Goal: Task Accomplishment & Management: Complete application form

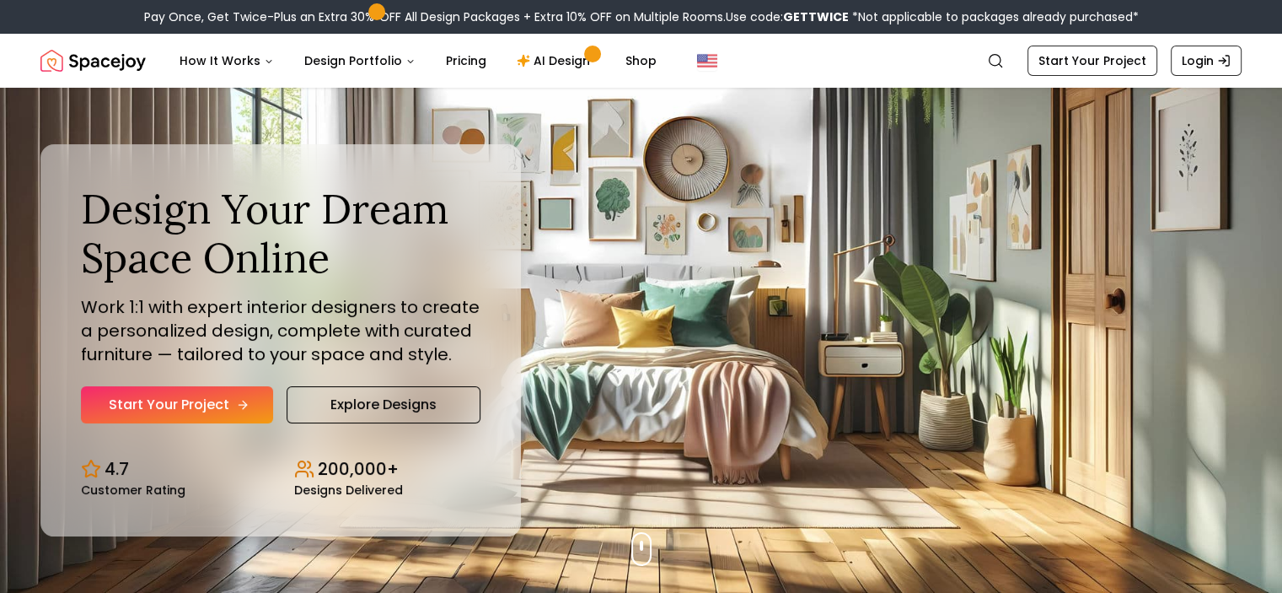
click at [185, 411] on link "Start Your Project" at bounding box center [177, 404] width 192 height 37
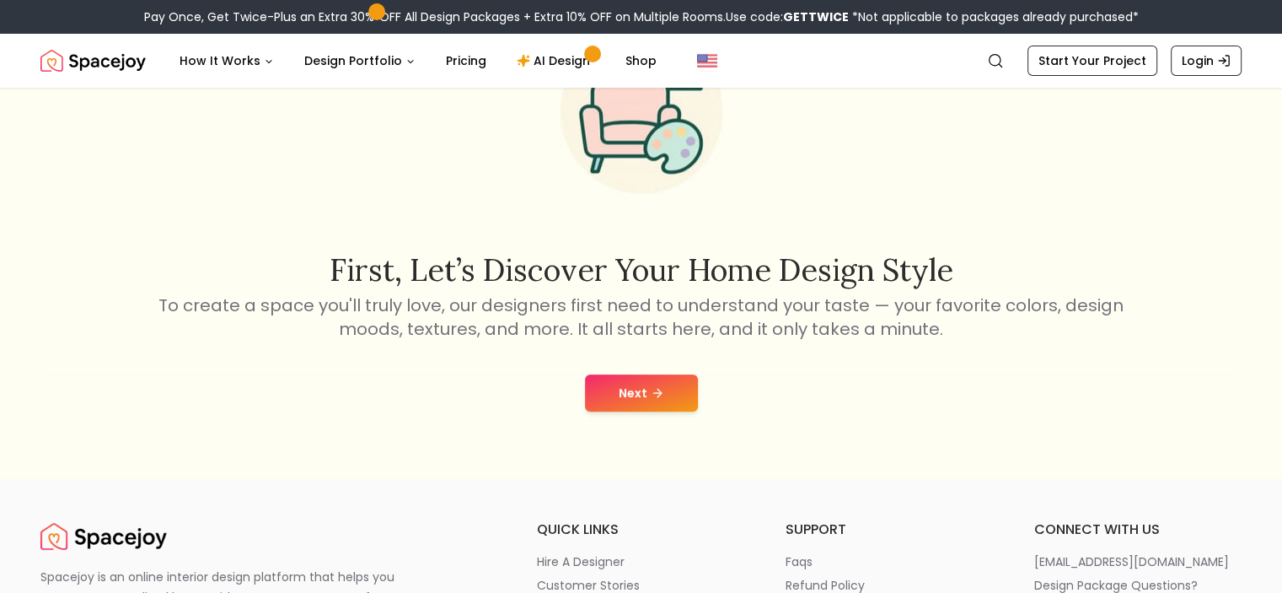
scroll to position [133, 0]
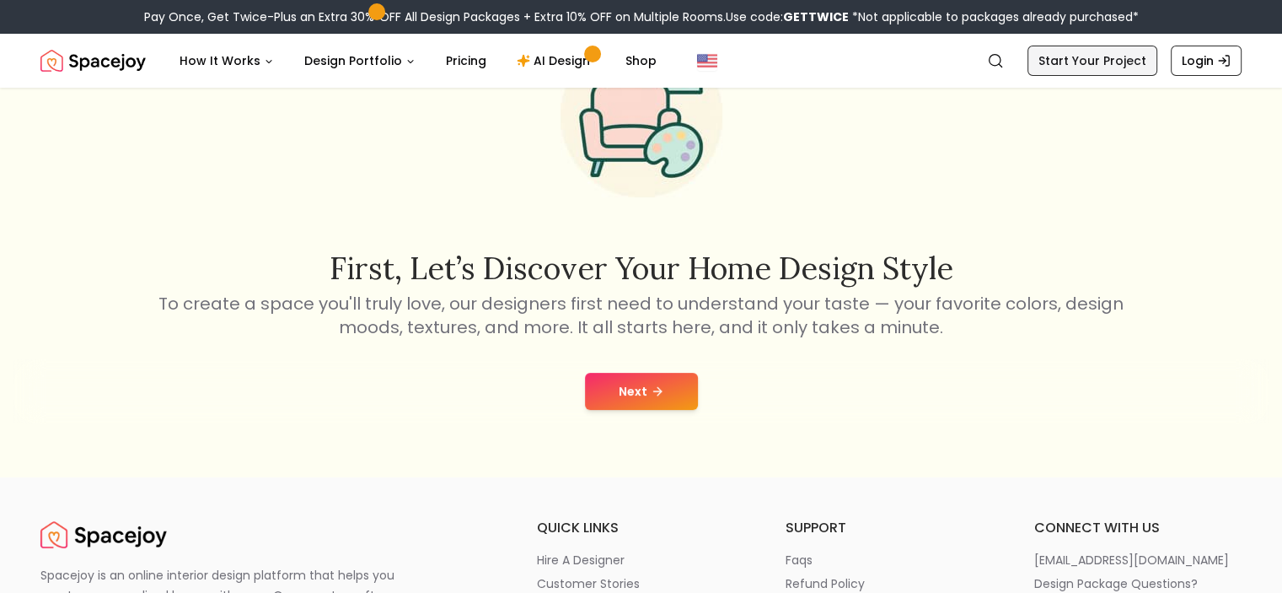
click at [1095, 56] on link "Start Your Project" at bounding box center [1093, 61] width 130 height 30
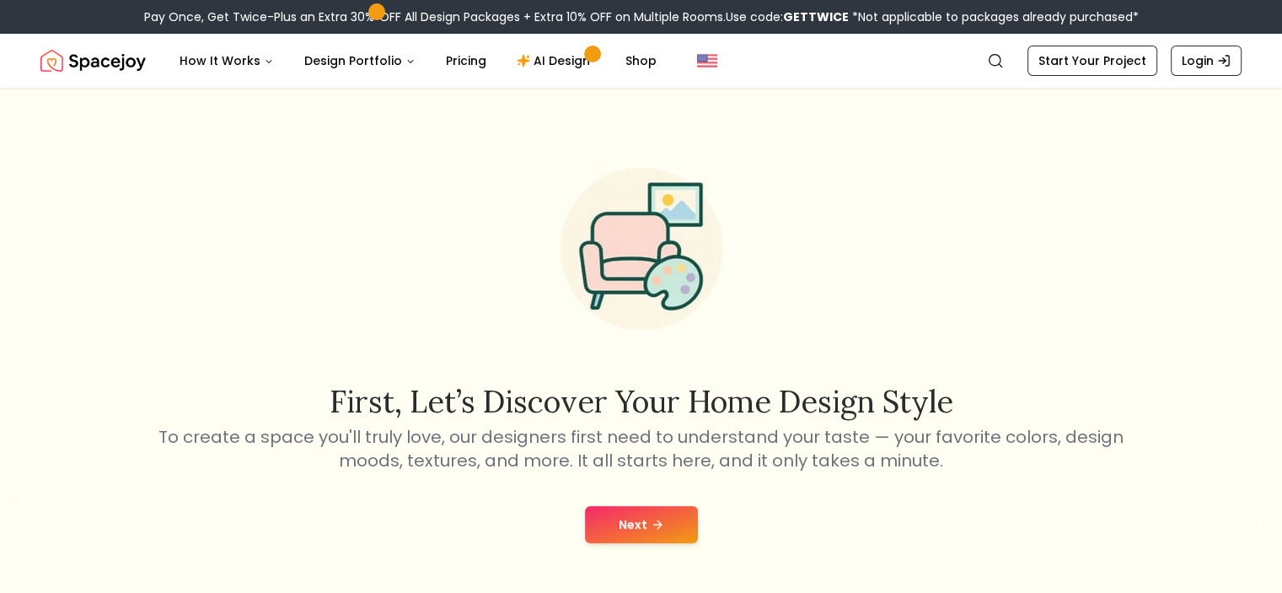
click at [643, 523] on button "Next" at bounding box center [641, 524] width 113 height 37
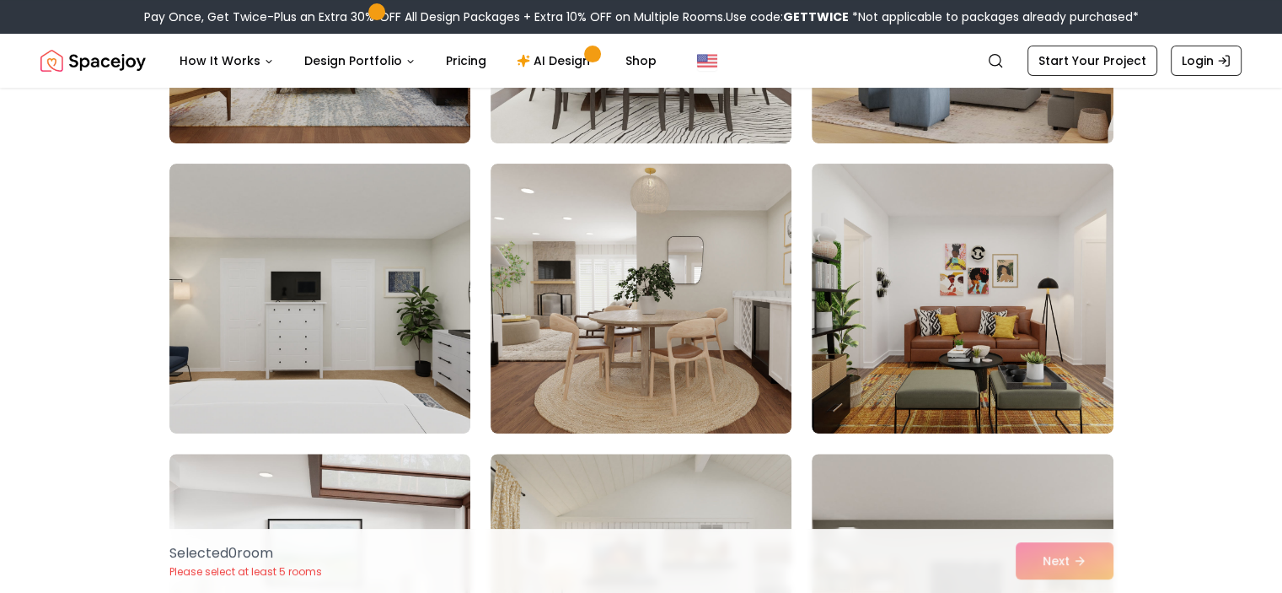
scroll to position [357, 0]
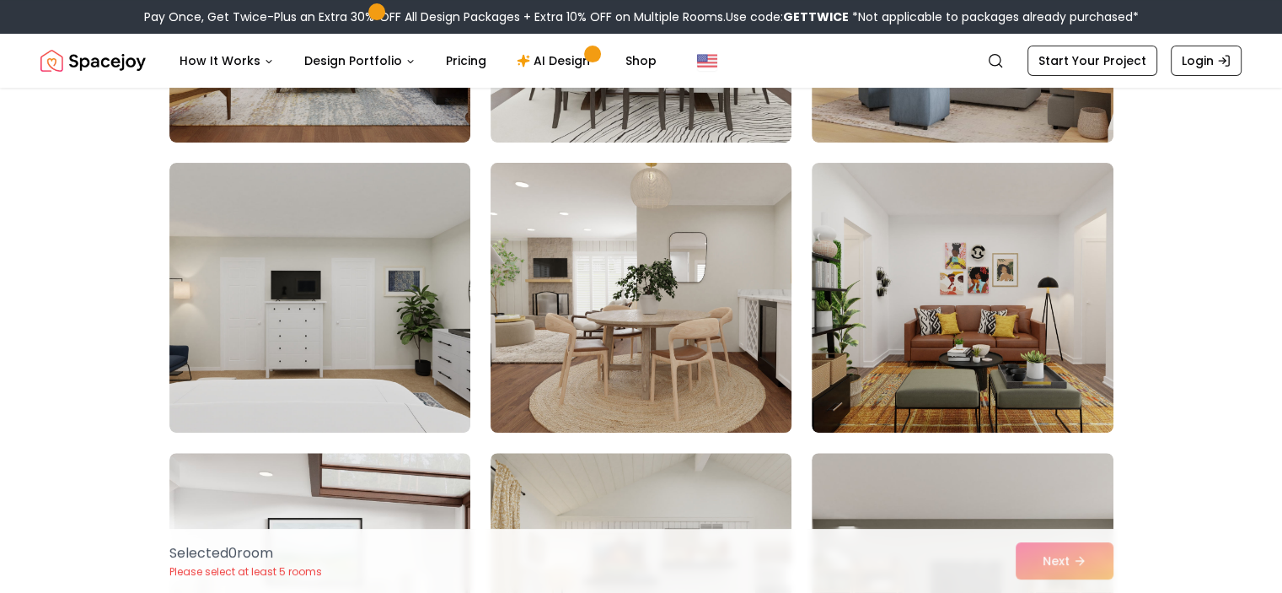
click at [723, 289] on img at bounding box center [641, 297] width 316 height 283
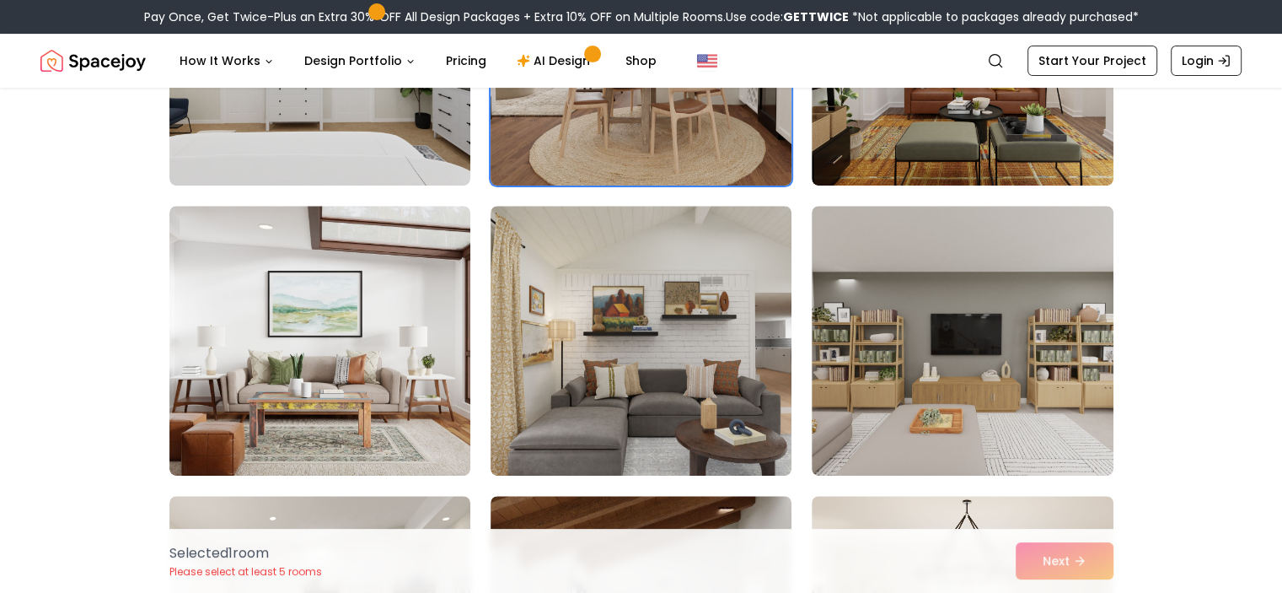
scroll to position [690, 0]
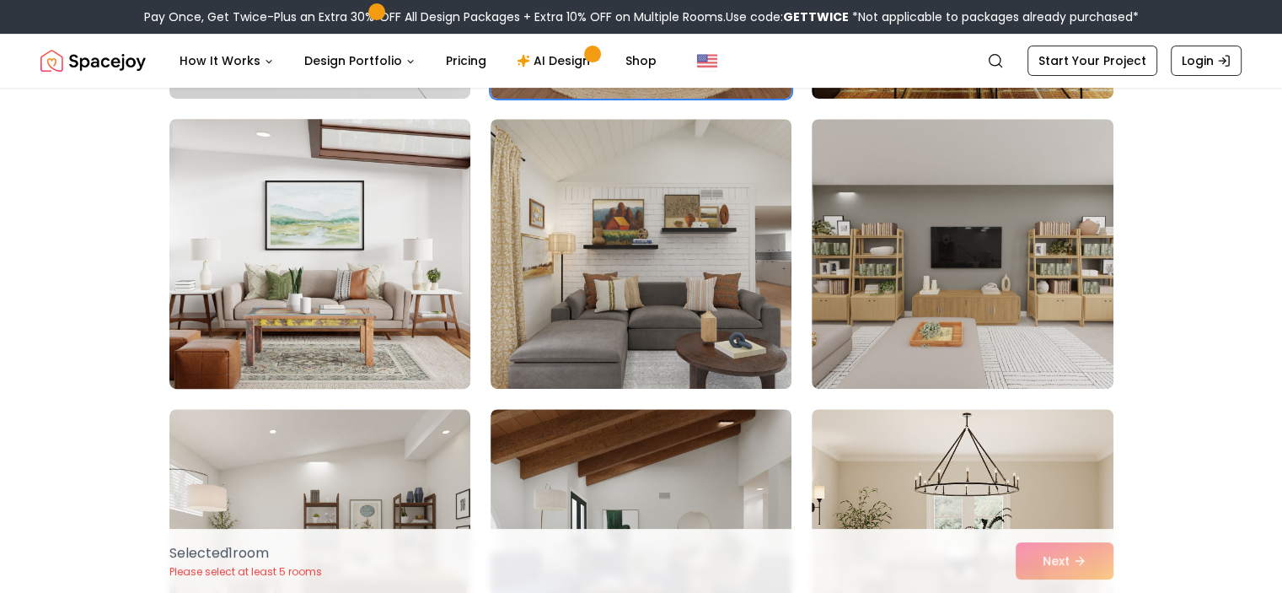
click at [395, 335] on img at bounding box center [320, 253] width 316 height 283
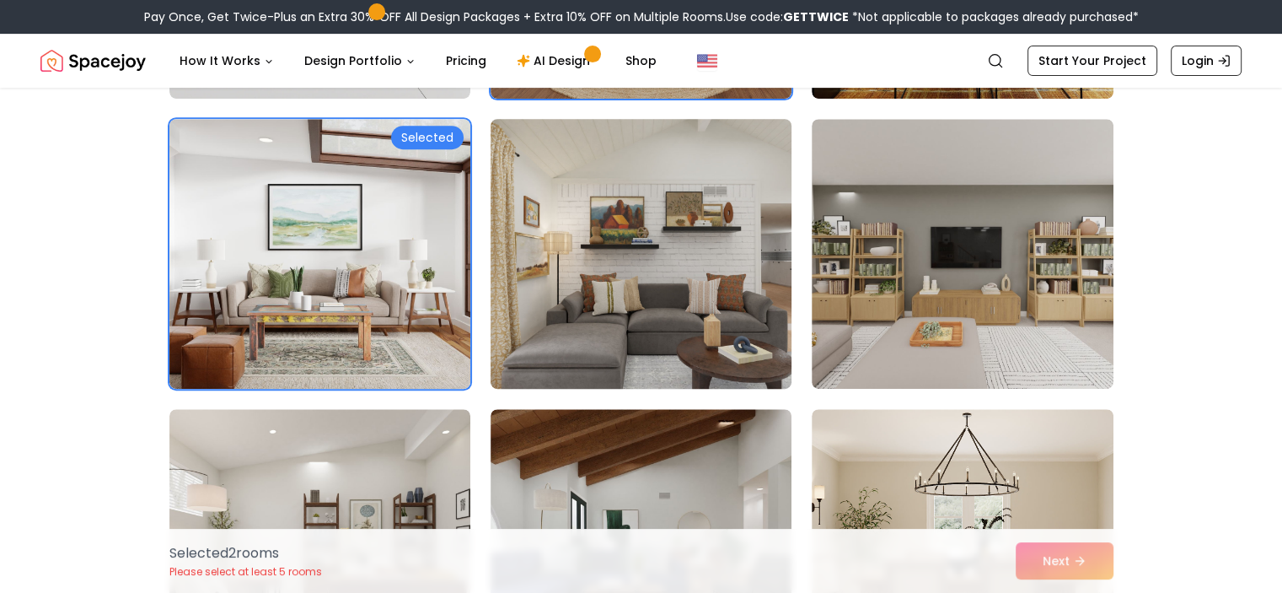
click at [553, 287] on img at bounding box center [641, 253] width 316 height 283
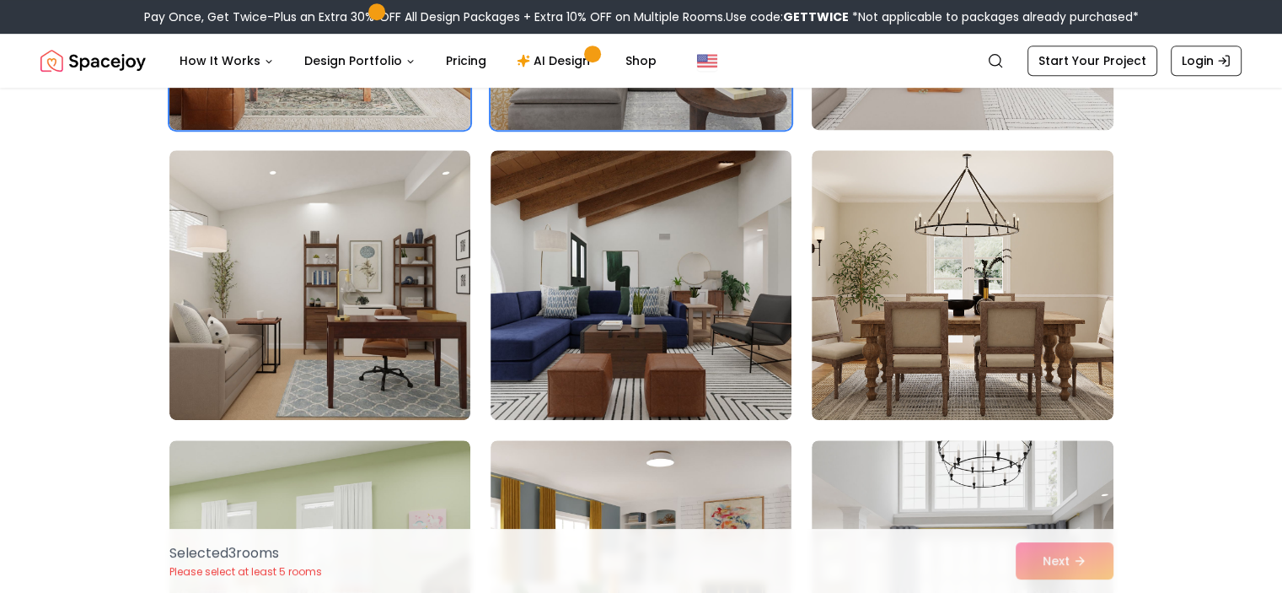
scroll to position [987, 0]
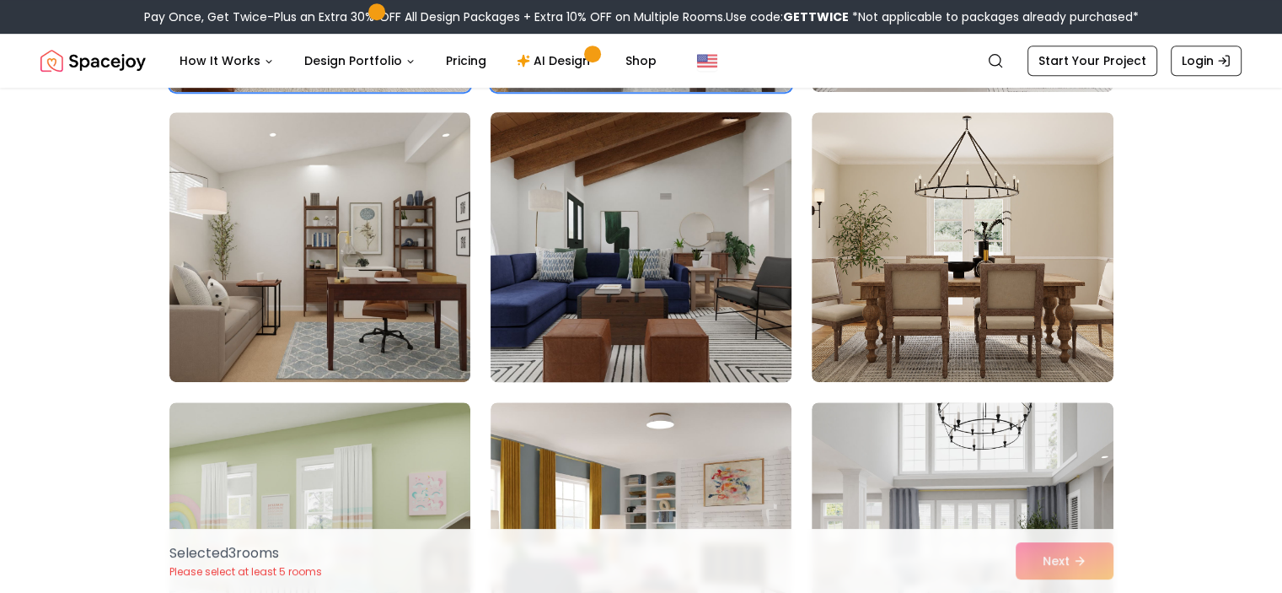
click at [574, 228] on img at bounding box center [641, 246] width 316 height 283
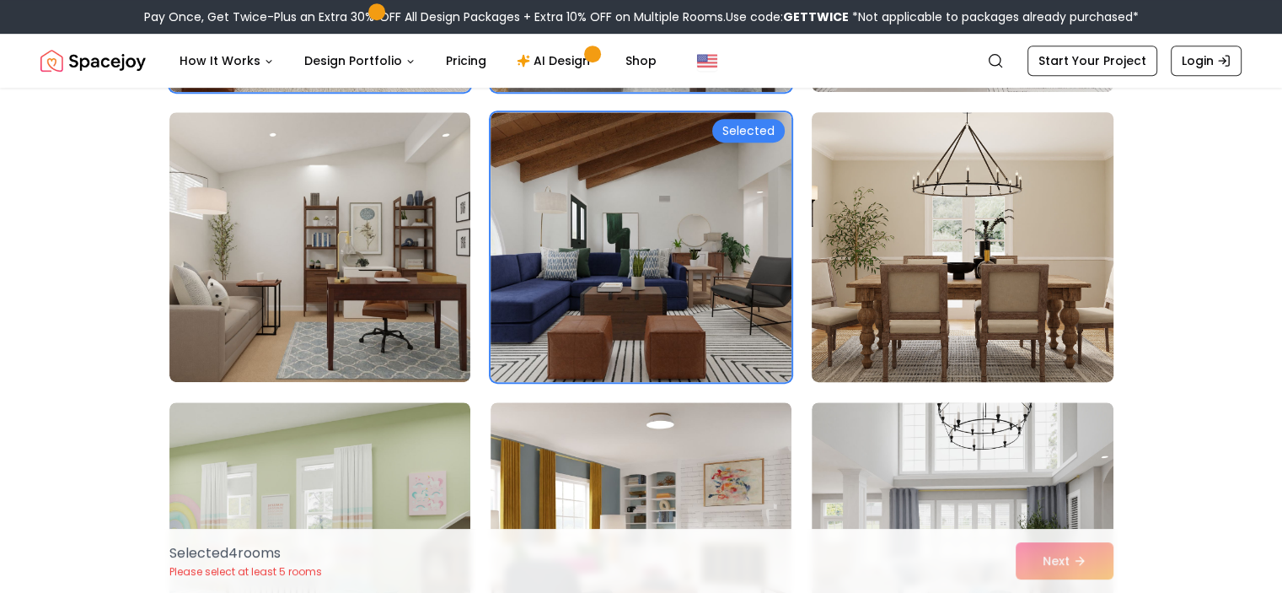
click at [895, 270] on img at bounding box center [962, 246] width 316 height 283
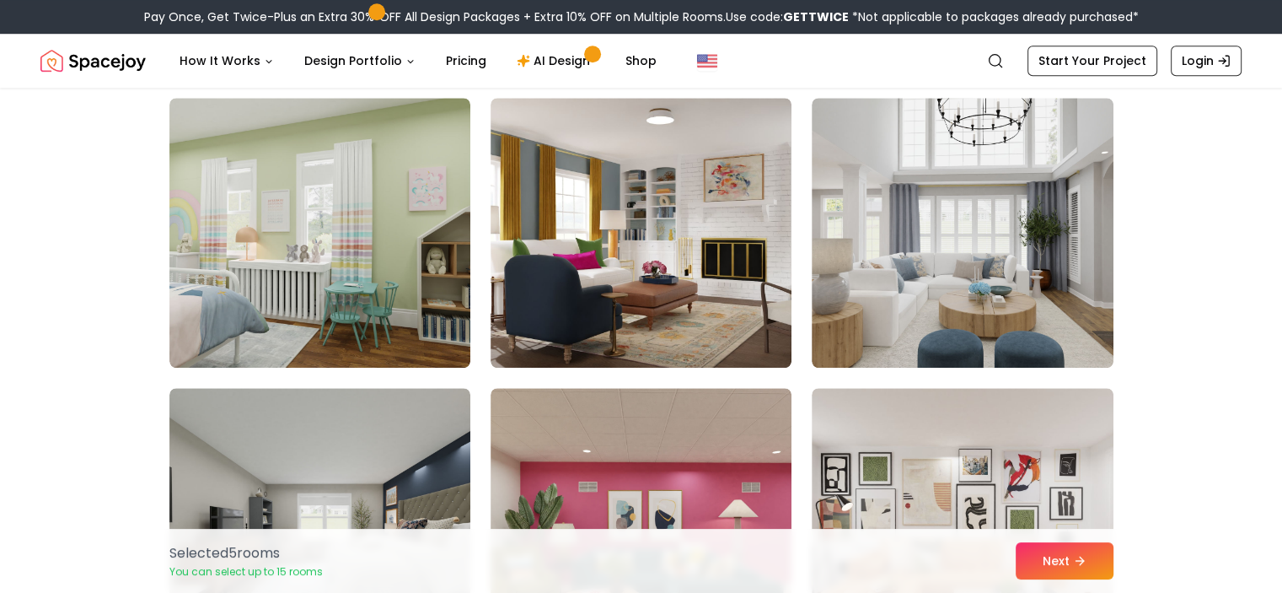
scroll to position [1307, 0]
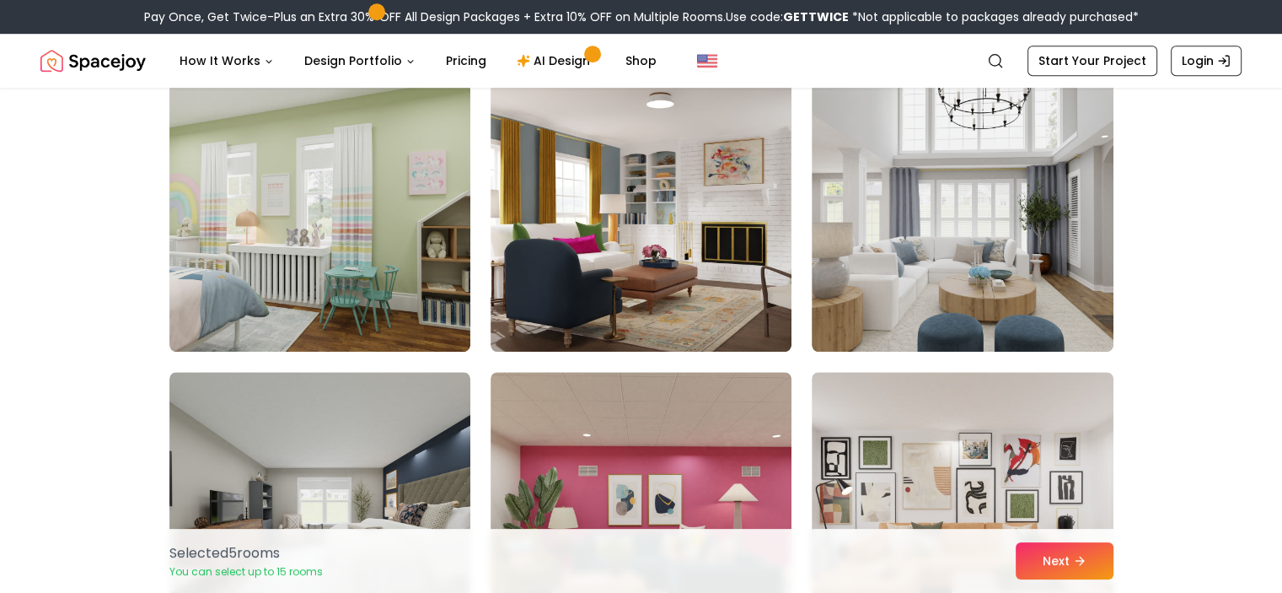
click at [895, 270] on img at bounding box center [962, 217] width 301 height 270
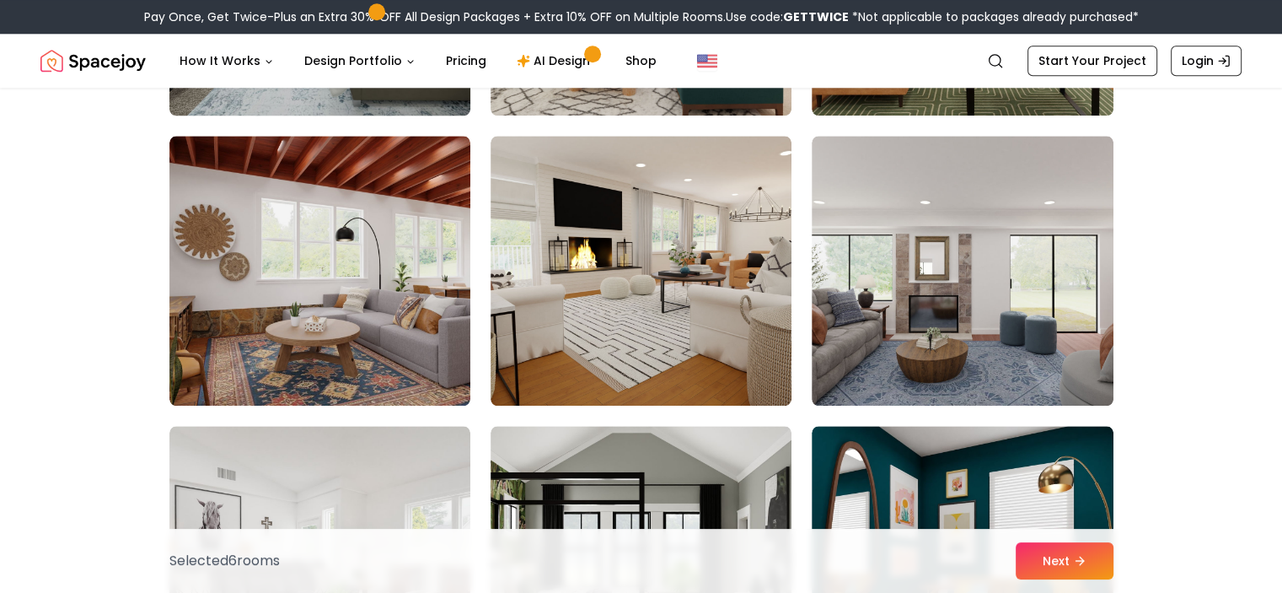
scroll to position [1863, 0]
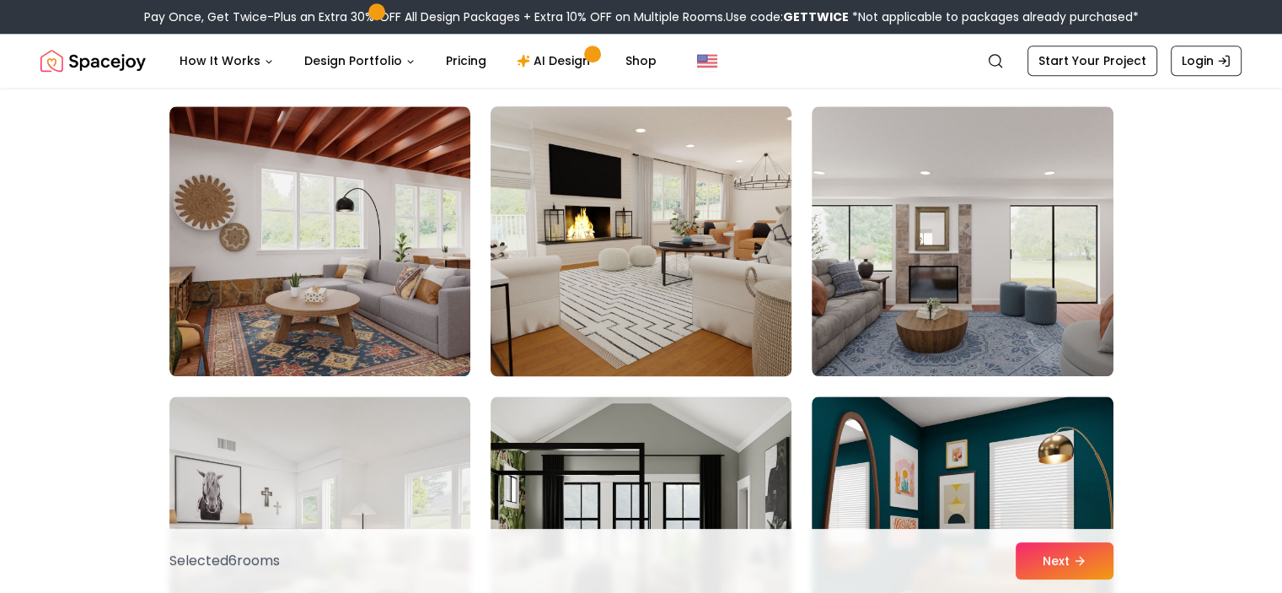
click at [698, 253] on img at bounding box center [641, 240] width 316 height 283
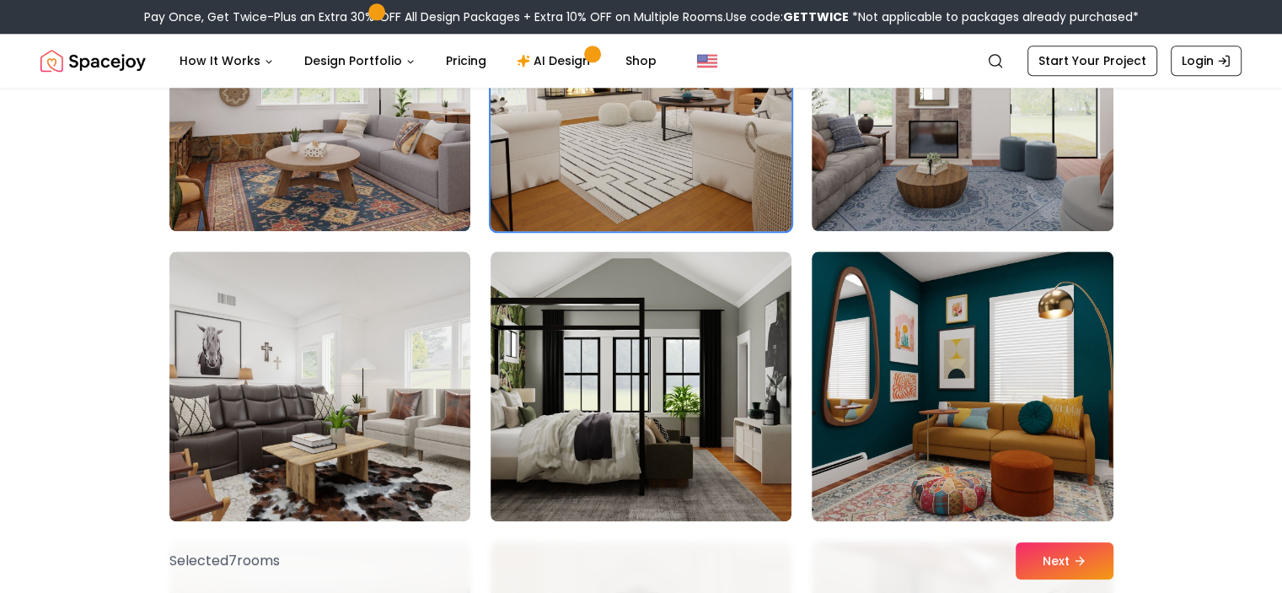
scroll to position [2010, 0]
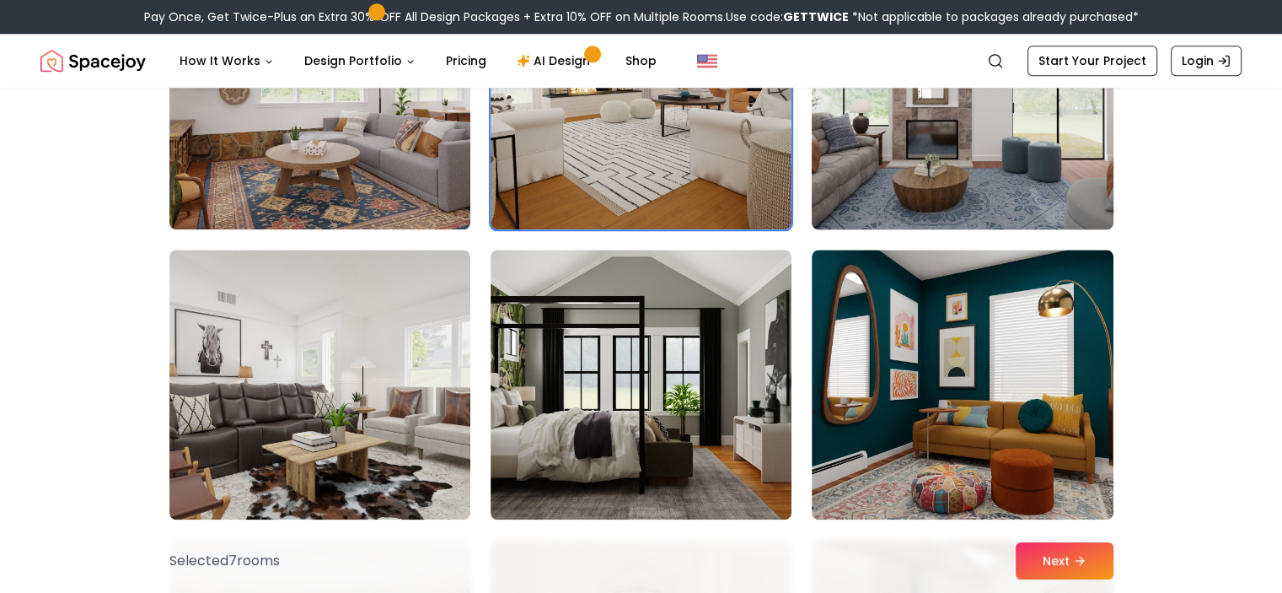
click at [874, 144] on img at bounding box center [962, 94] width 316 height 283
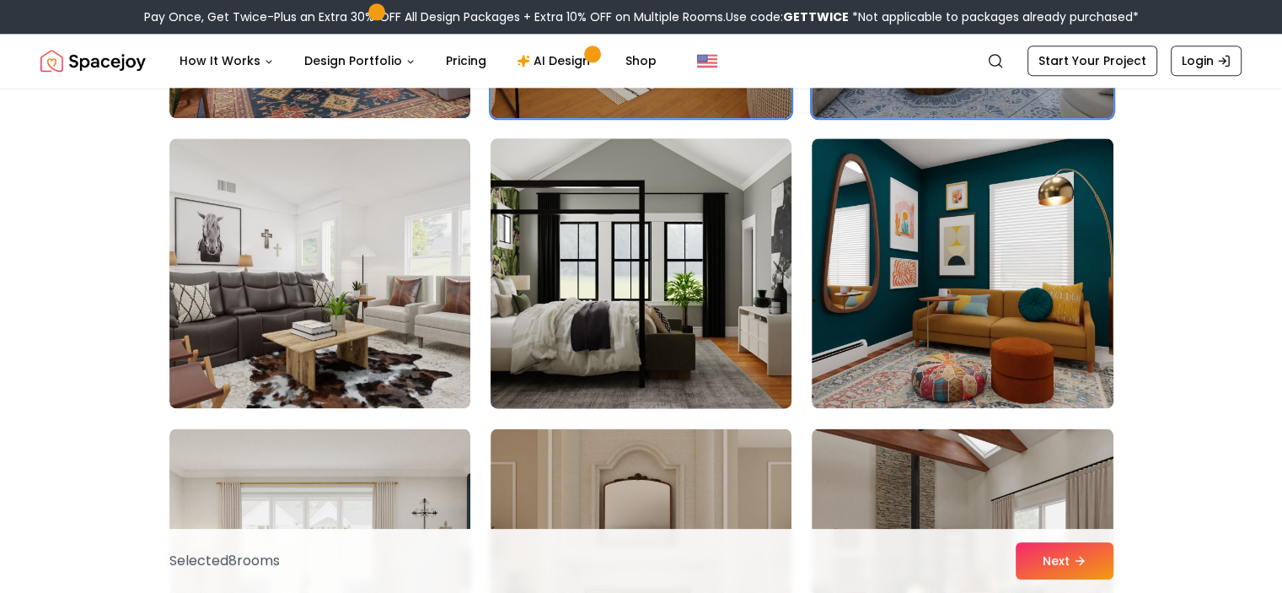
click at [711, 286] on img at bounding box center [641, 273] width 316 height 283
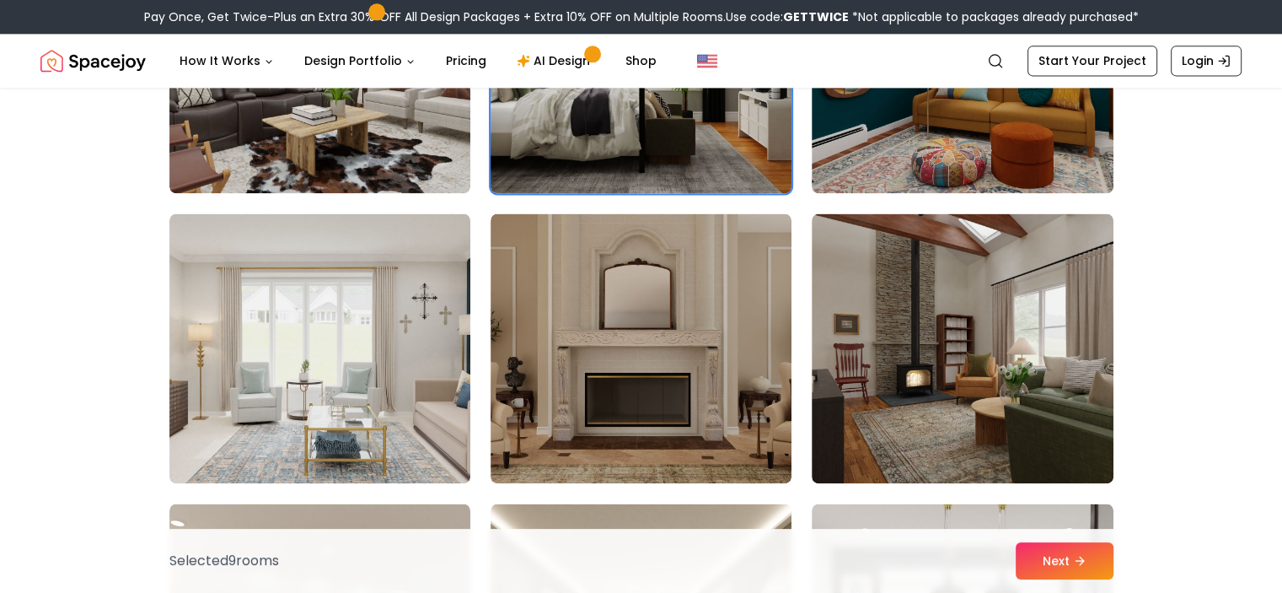
scroll to position [2461, 0]
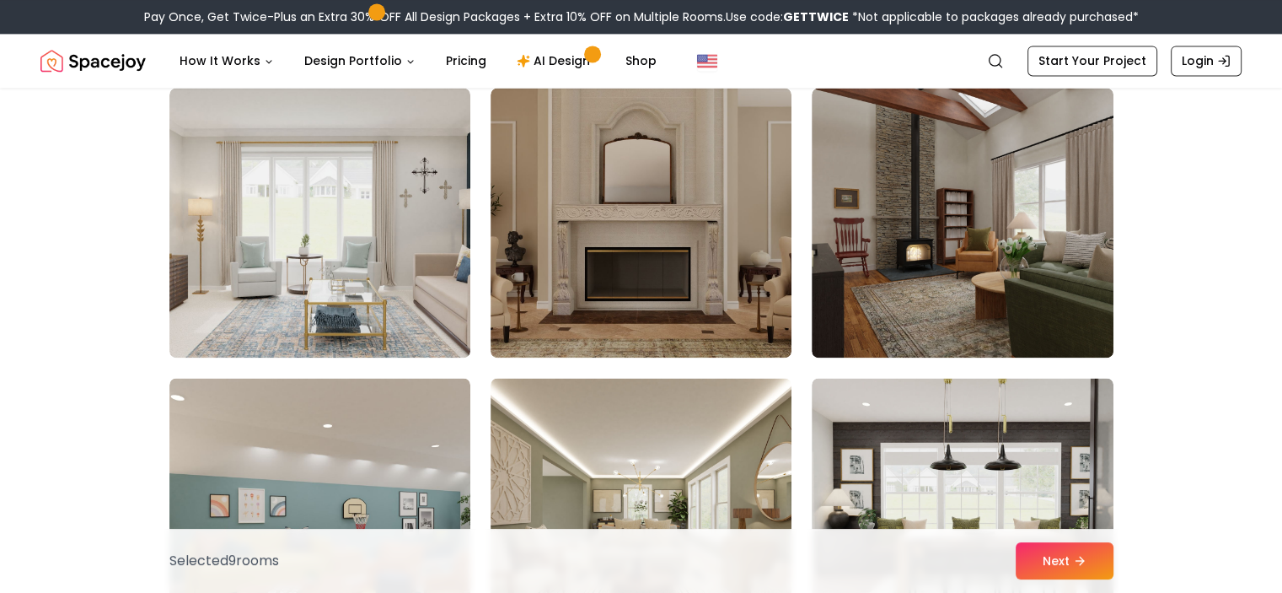
click at [564, 288] on img at bounding box center [641, 223] width 301 height 270
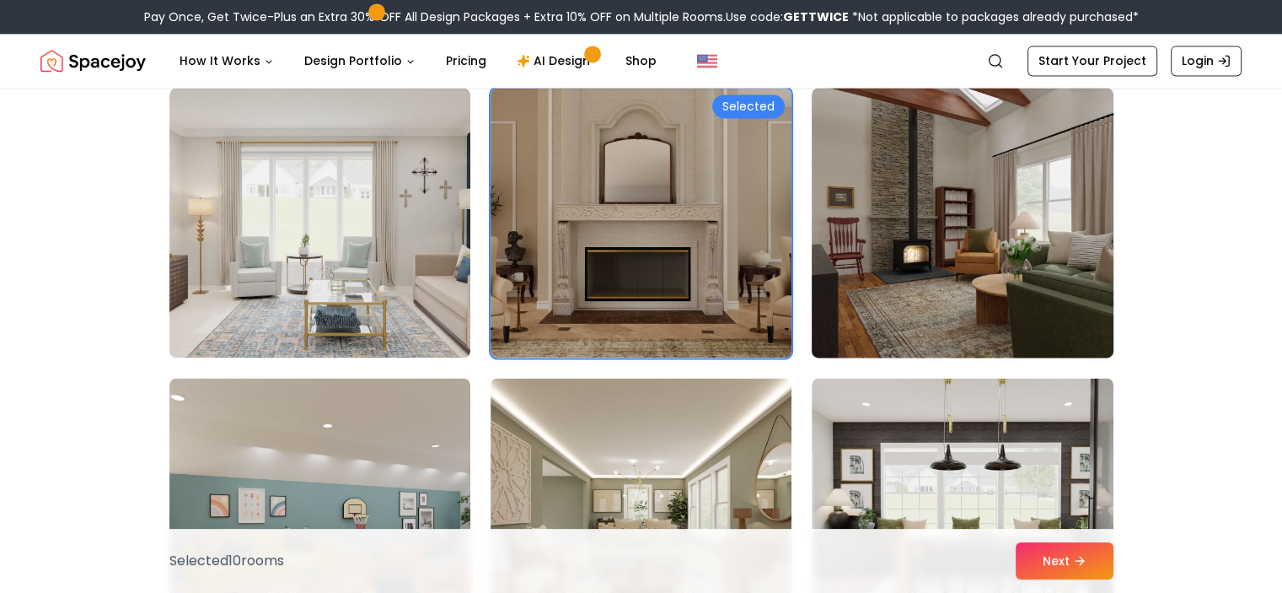
click at [937, 276] on img at bounding box center [962, 222] width 316 height 283
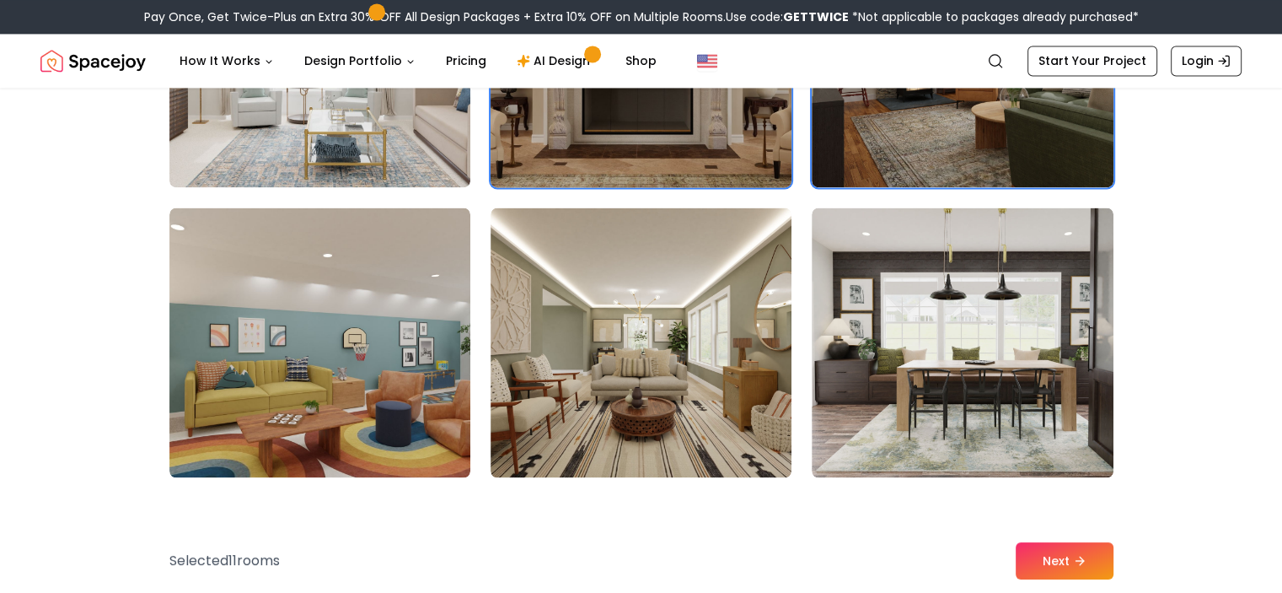
scroll to position [2660, 0]
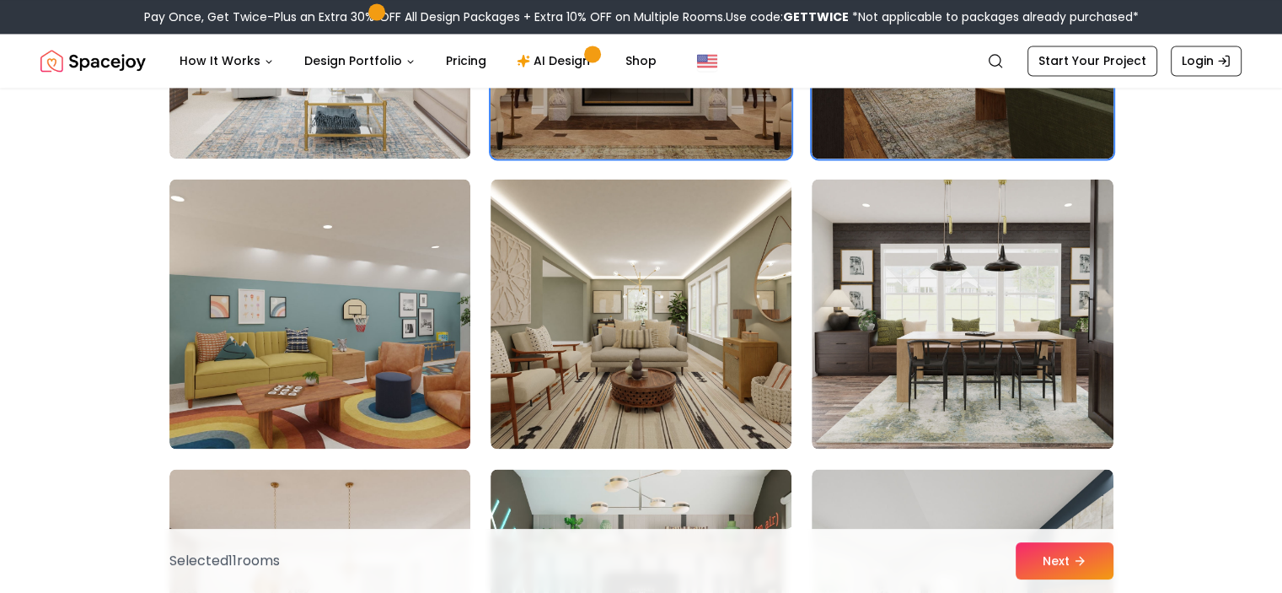
click at [631, 272] on img at bounding box center [641, 314] width 301 height 270
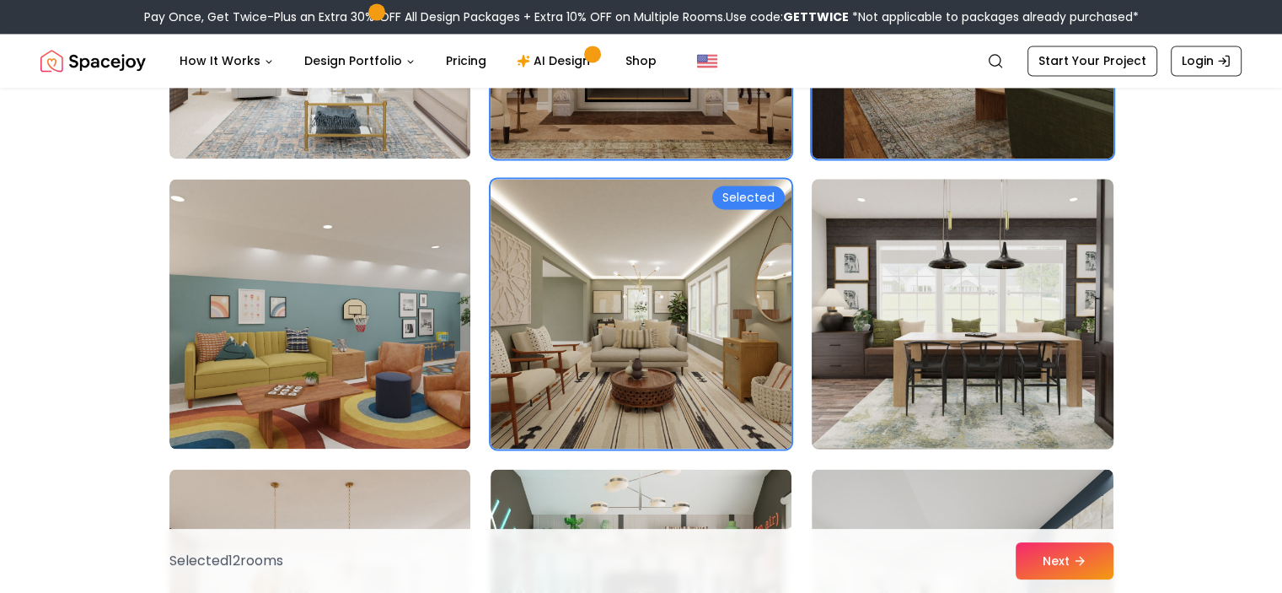
click at [915, 334] on img at bounding box center [962, 313] width 316 height 283
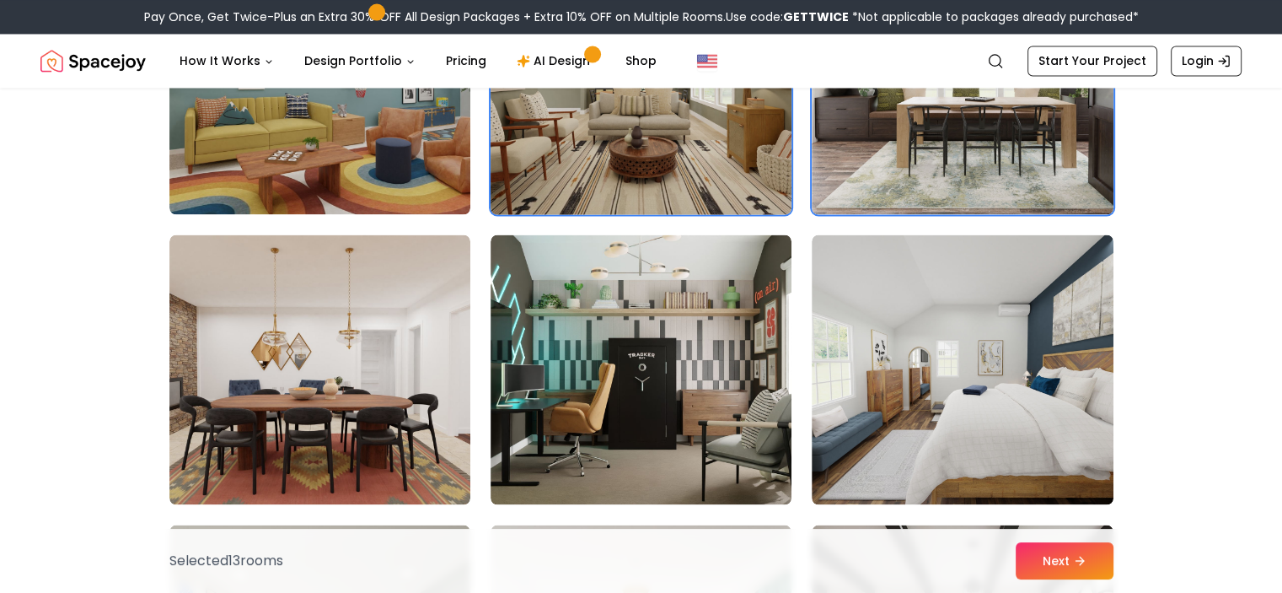
scroll to position [3003, 0]
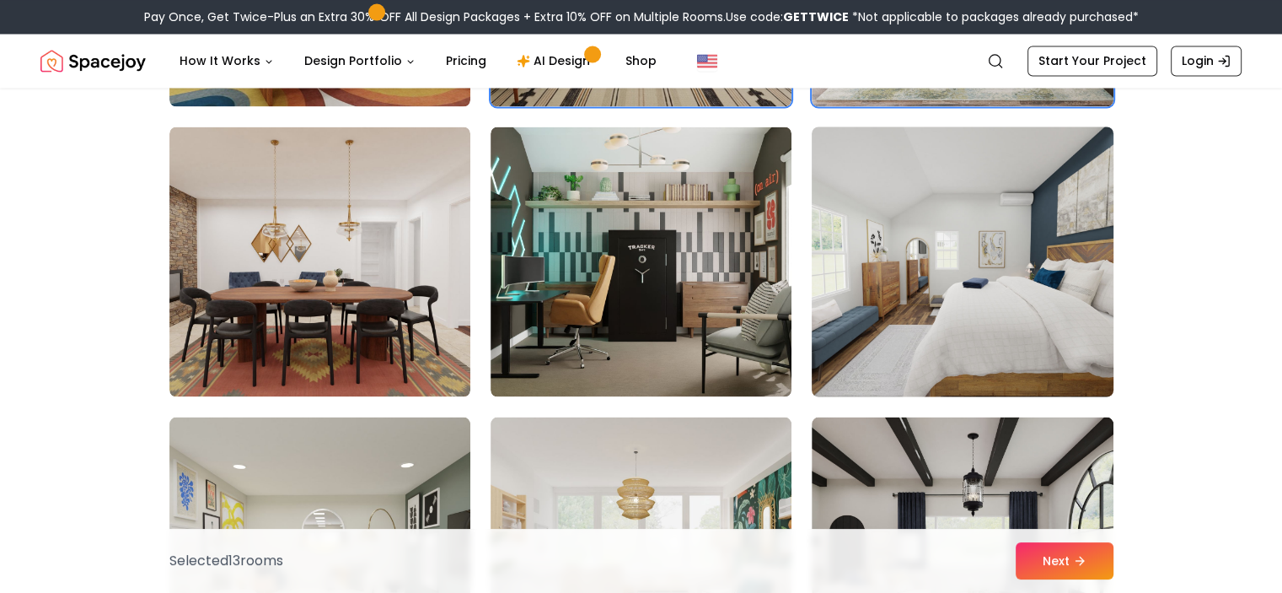
click at [982, 223] on img at bounding box center [962, 261] width 316 height 283
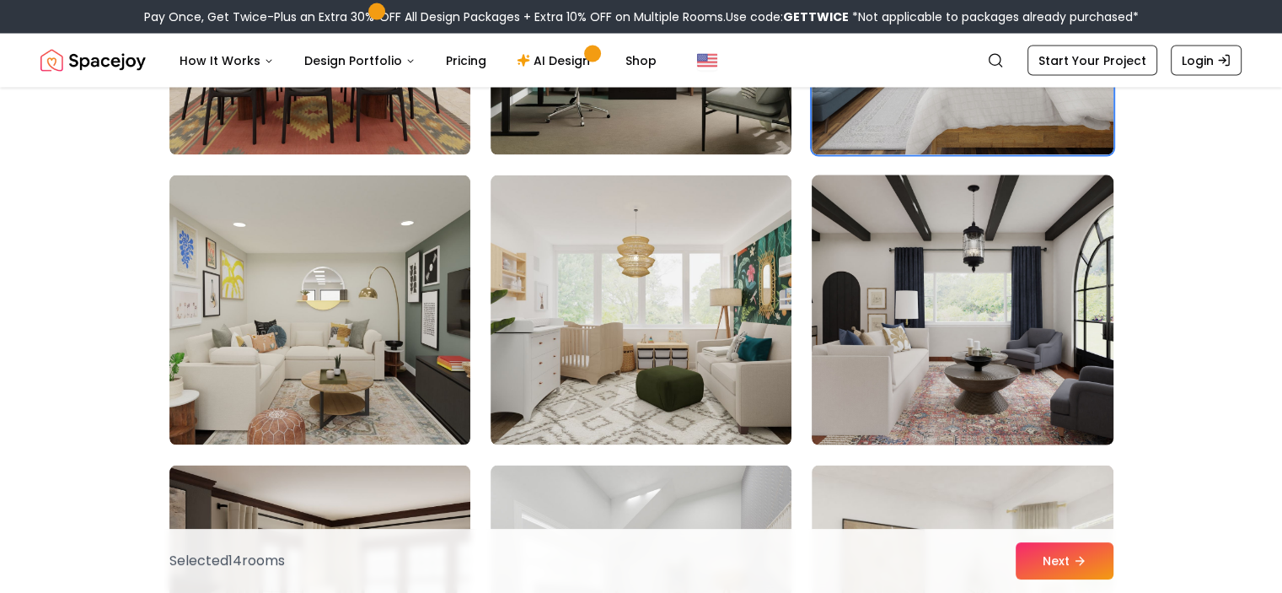
scroll to position [3598, 0]
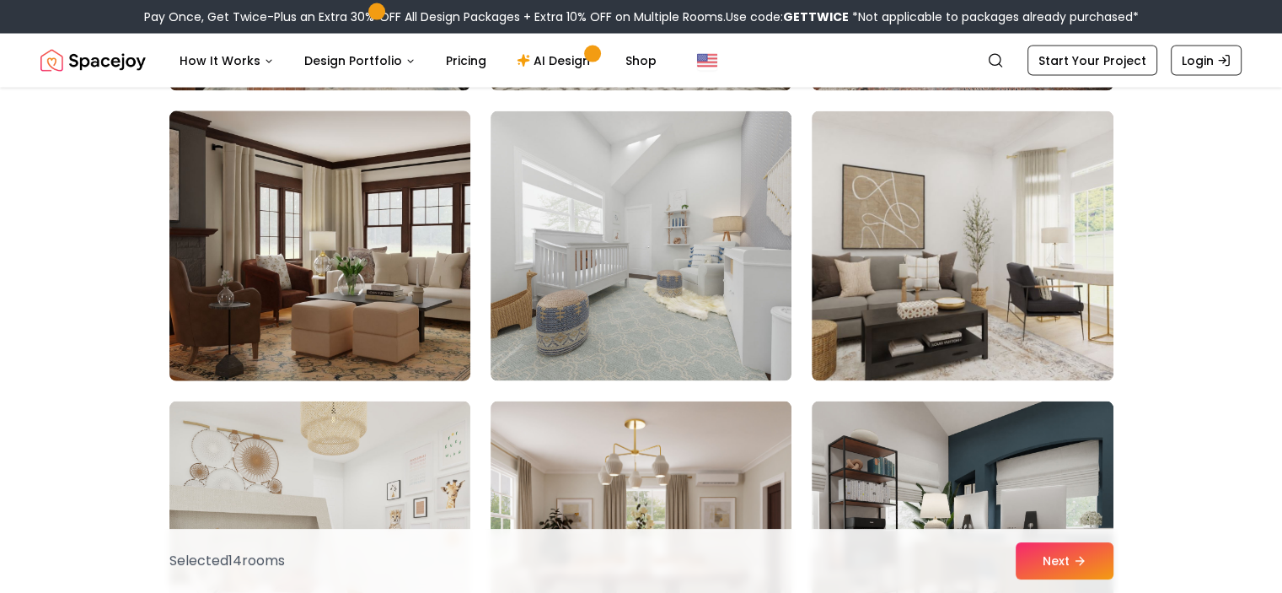
click at [428, 245] on img at bounding box center [320, 246] width 316 height 283
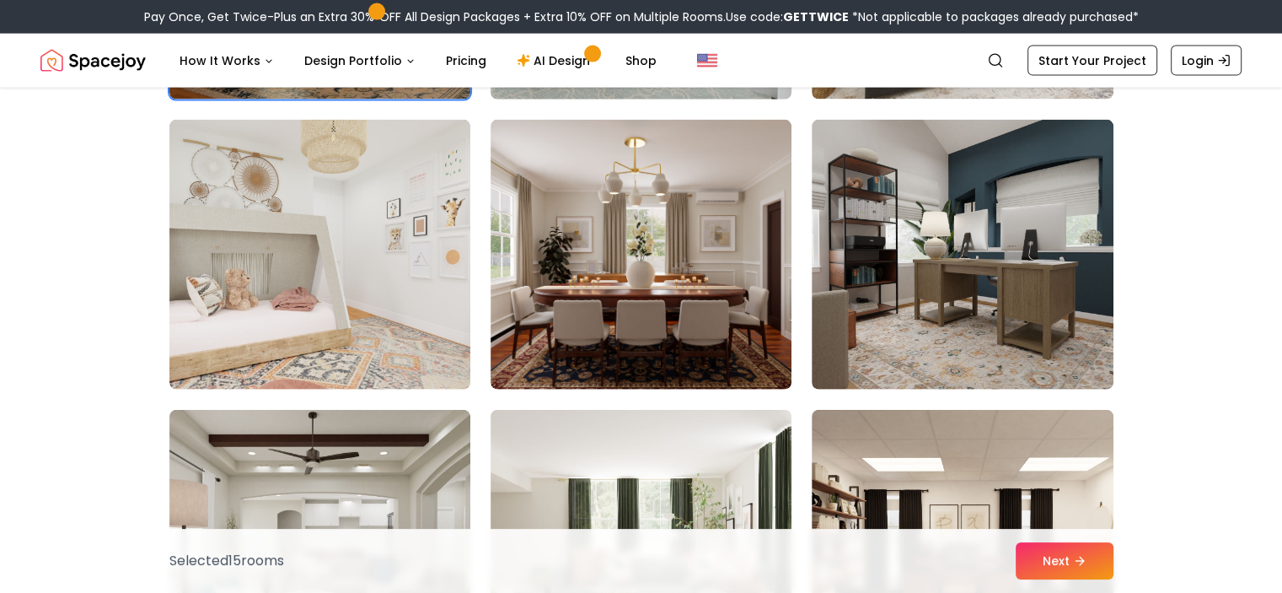
scroll to position [3880, 0]
click at [587, 259] on img at bounding box center [641, 254] width 301 height 270
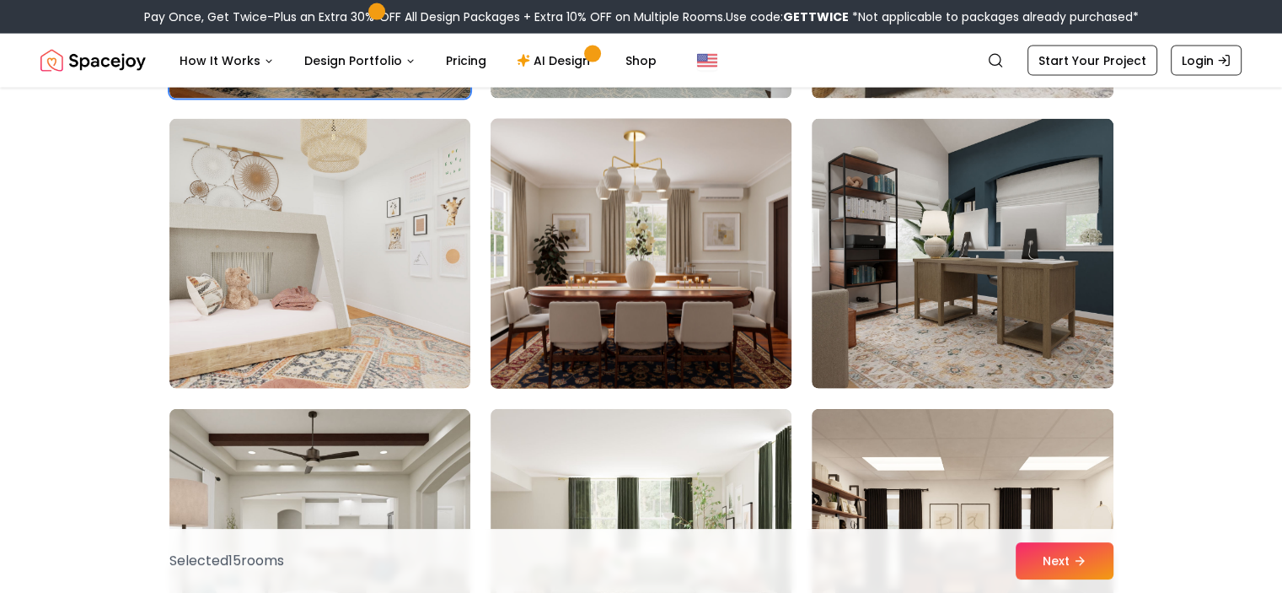
click at [687, 260] on img at bounding box center [641, 253] width 316 height 283
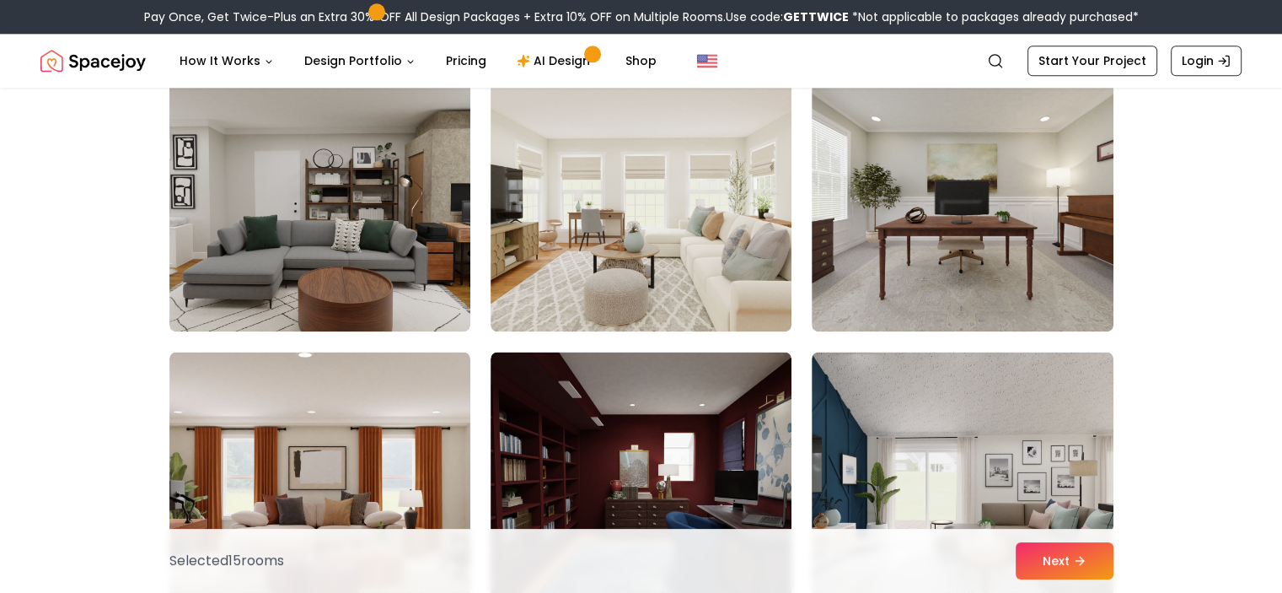
scroll to position [8574, 0]
